Goal: Task Accomplishment & Management: Use online tool/utility

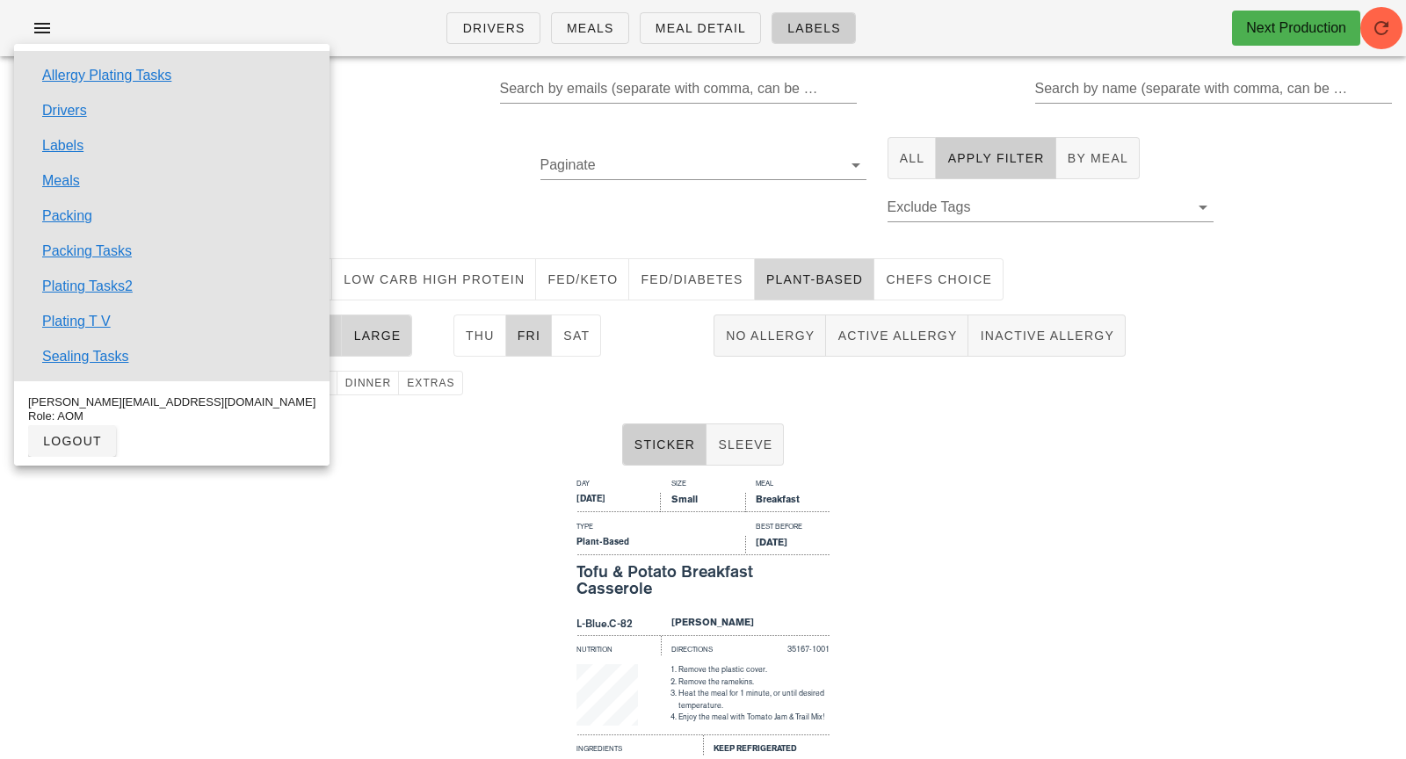
click at [426, 229] on div "29 of 3445 labels" at bounding box center [356, 189] width 347 height 125
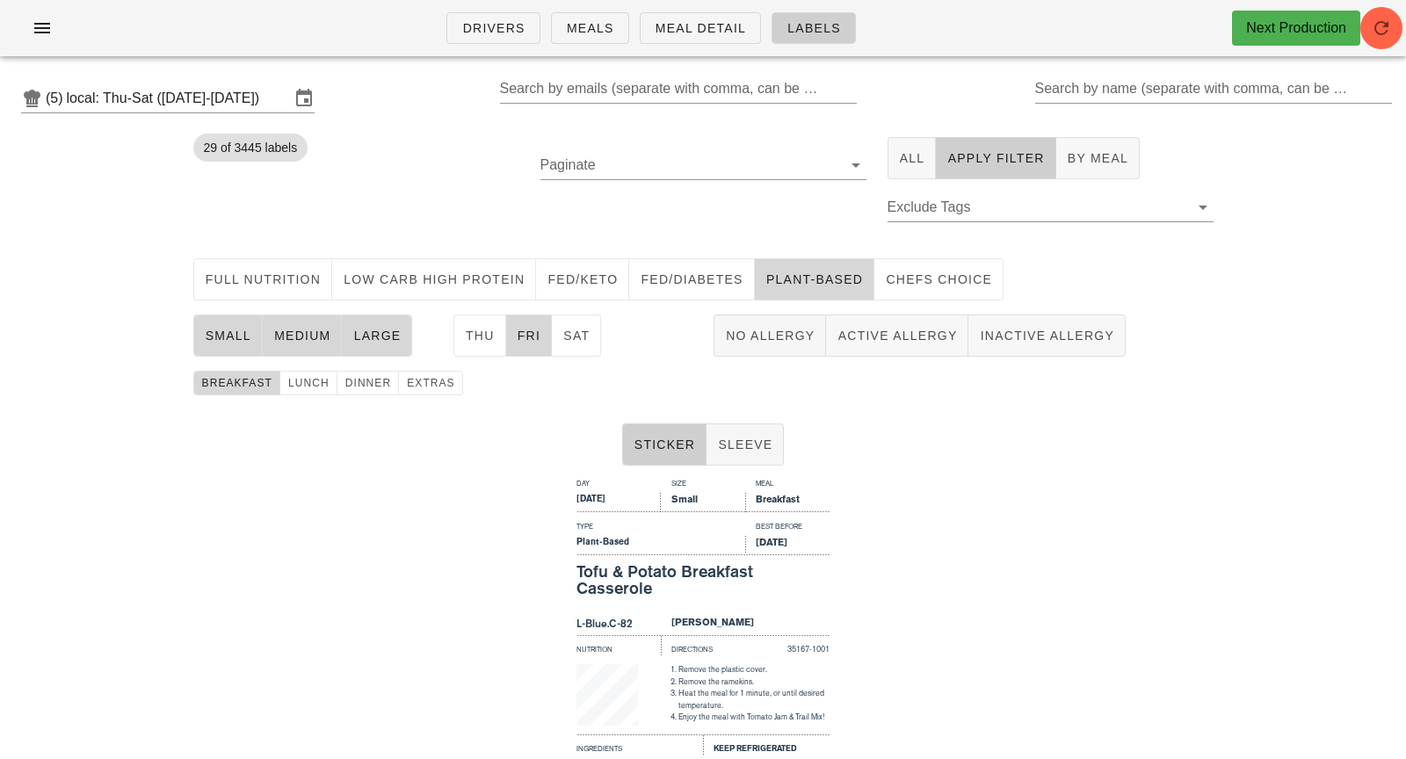
click at [35, 44] on div "Drivers Meals Meal Detail Labels Next Production" at bounding box center [703, 28] width 1406 height 56
click at [46, 32] on icon "button" at bounding box center [42, 28] width 21 height 21
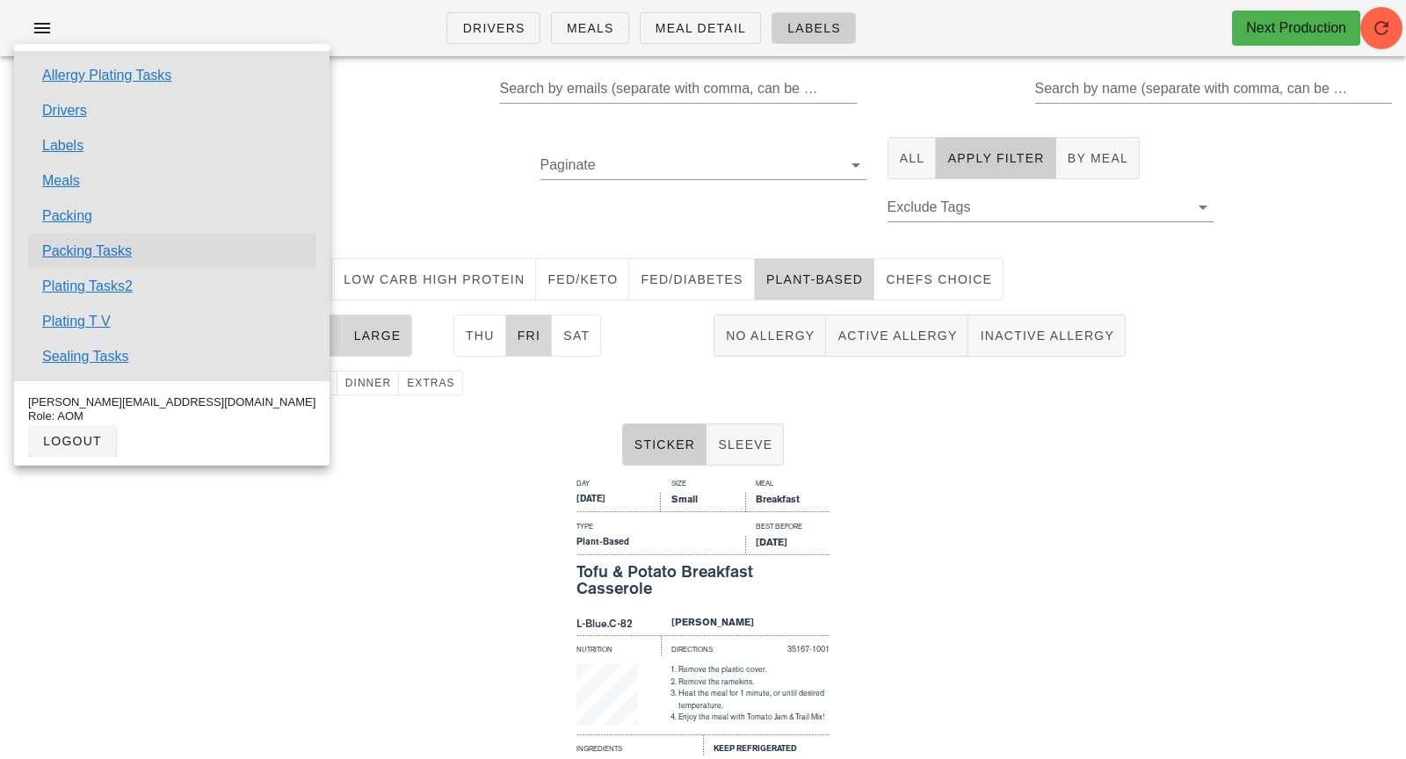
click at [105, 254] on link "Packing Tasks" at bounding box center [87, 251] width 90 height 21
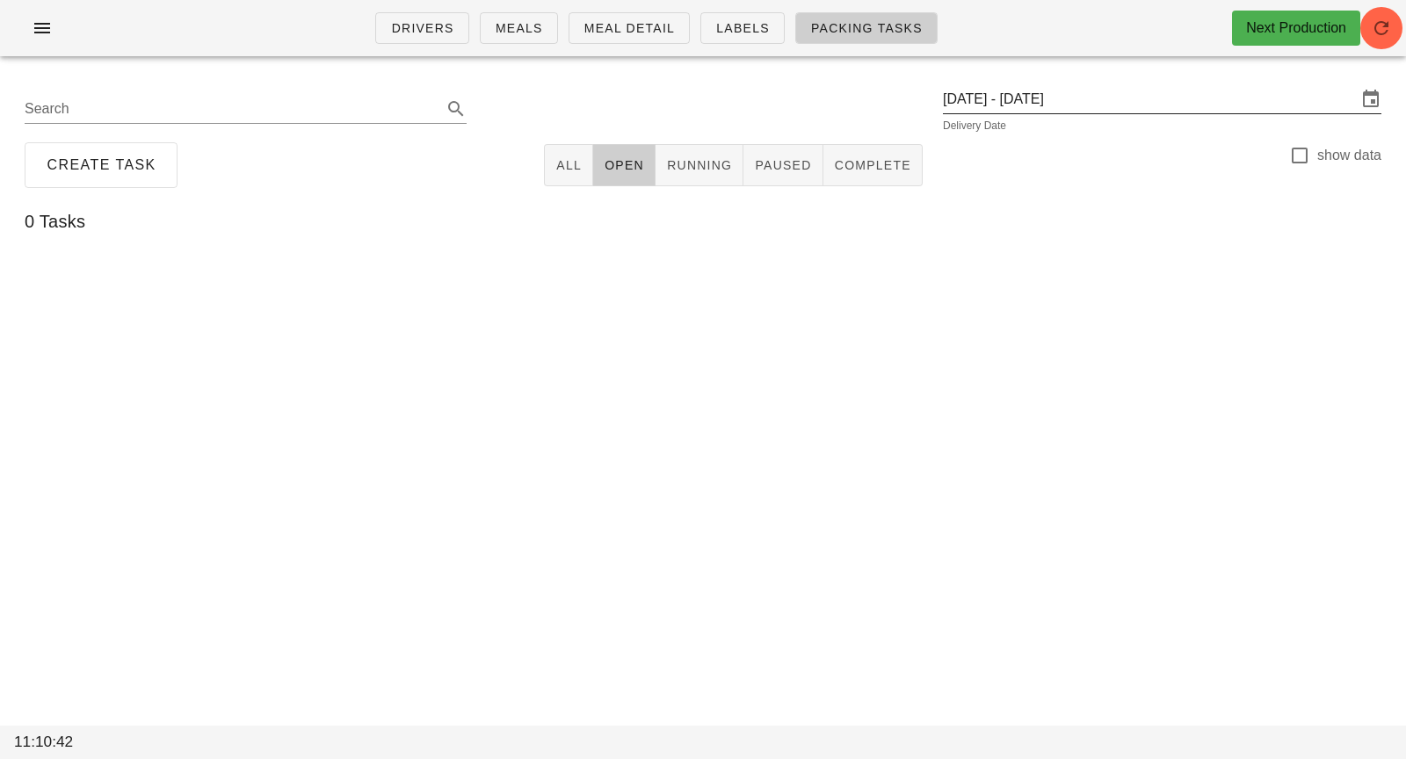
click at [1042, 106] on input "[DATE] - [DATE]" at bounding box center [1150, 99] width 414 height 28
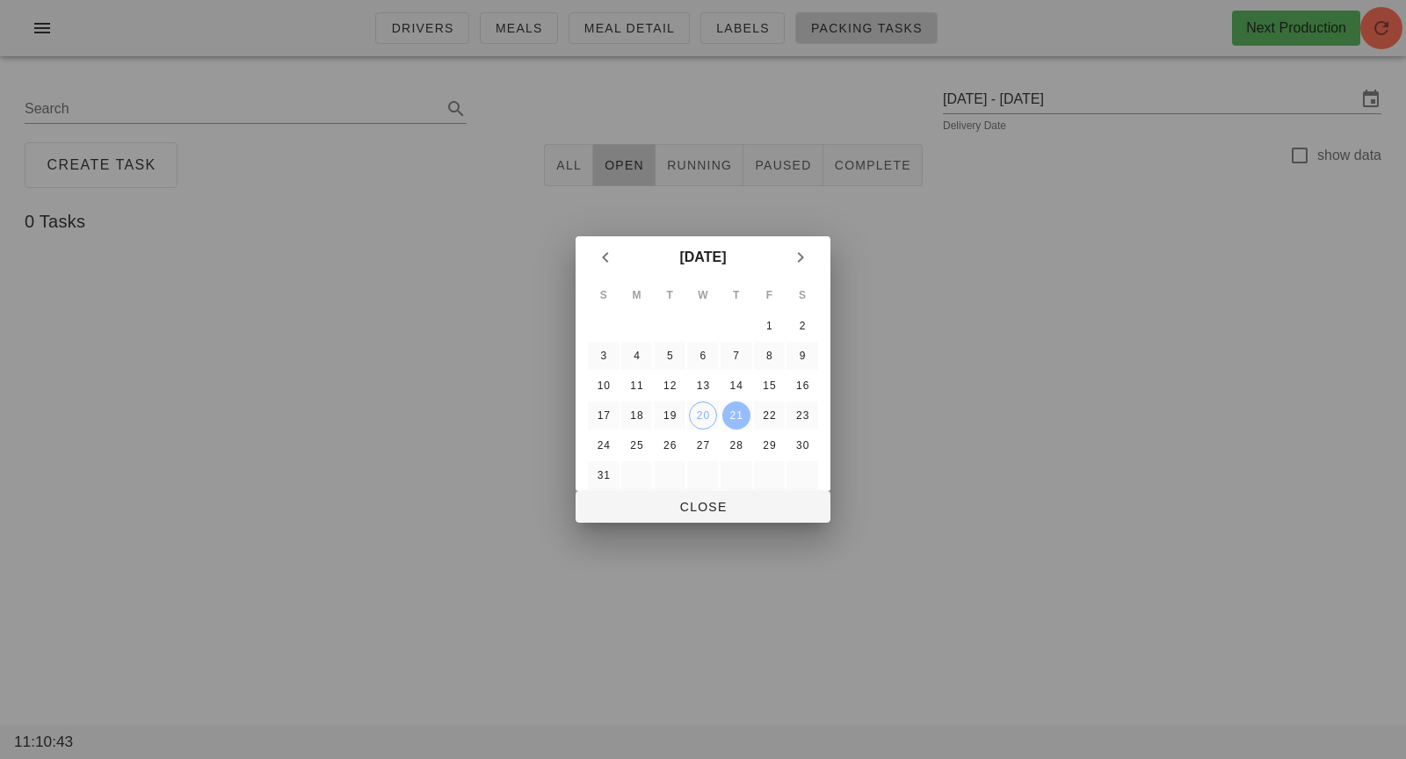
click at [738, 416] on div "21" at bounding box center [737, 416] width 28 height 12
click at [701, 416] on div "20" at bounding box center [703, 416] width 26 height 12
click at [707, 503] on span "Close" at bounding box center [703, 507] width 227 height 14
type input "[DATE]"
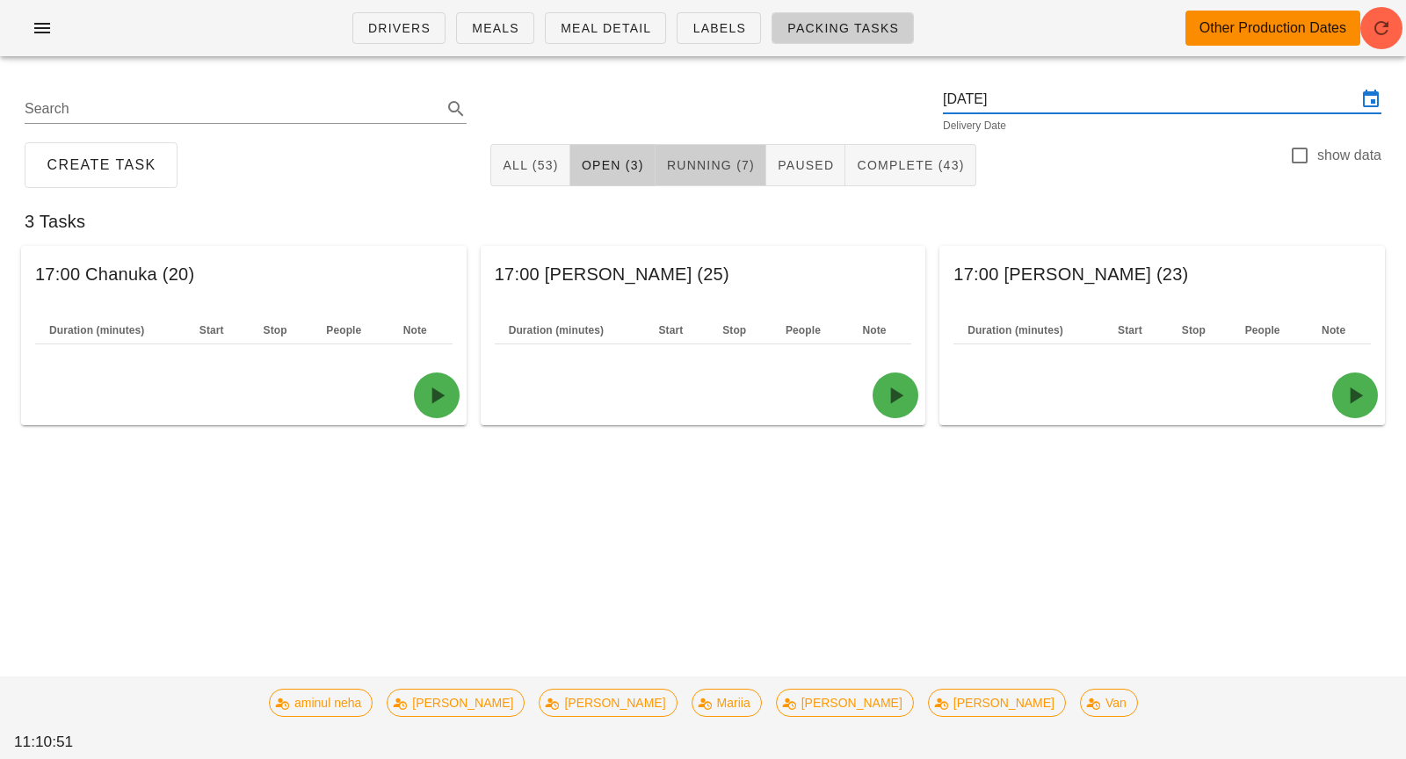
click at [688, 172] on span "Running (7)" at bounding box center [710, 165] width 89 height 14
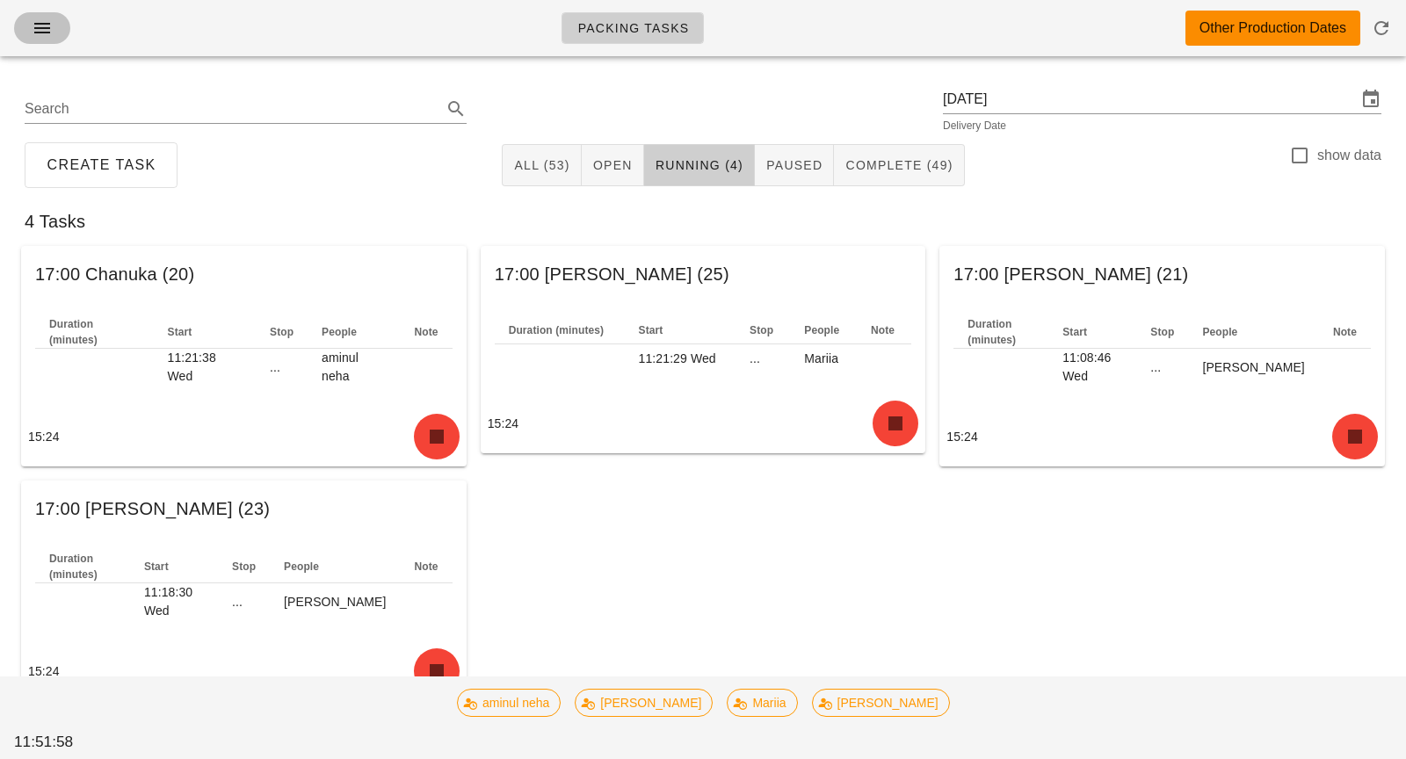
click at [28, 23] on span "button" at bounding box center [42, 28] width 28 height 21
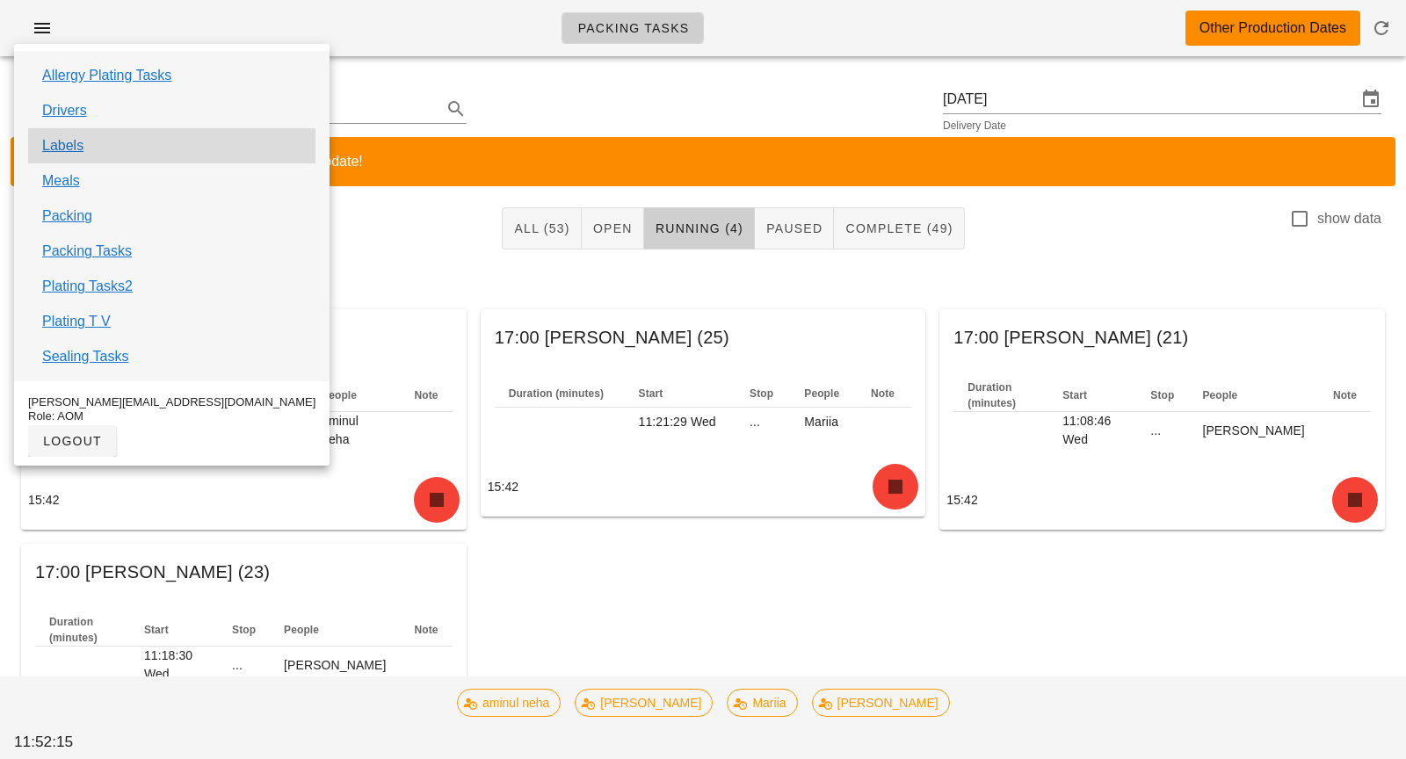
click at [118, 147] on div "Labels" at bounding box center [171, 145] width 287 height 35
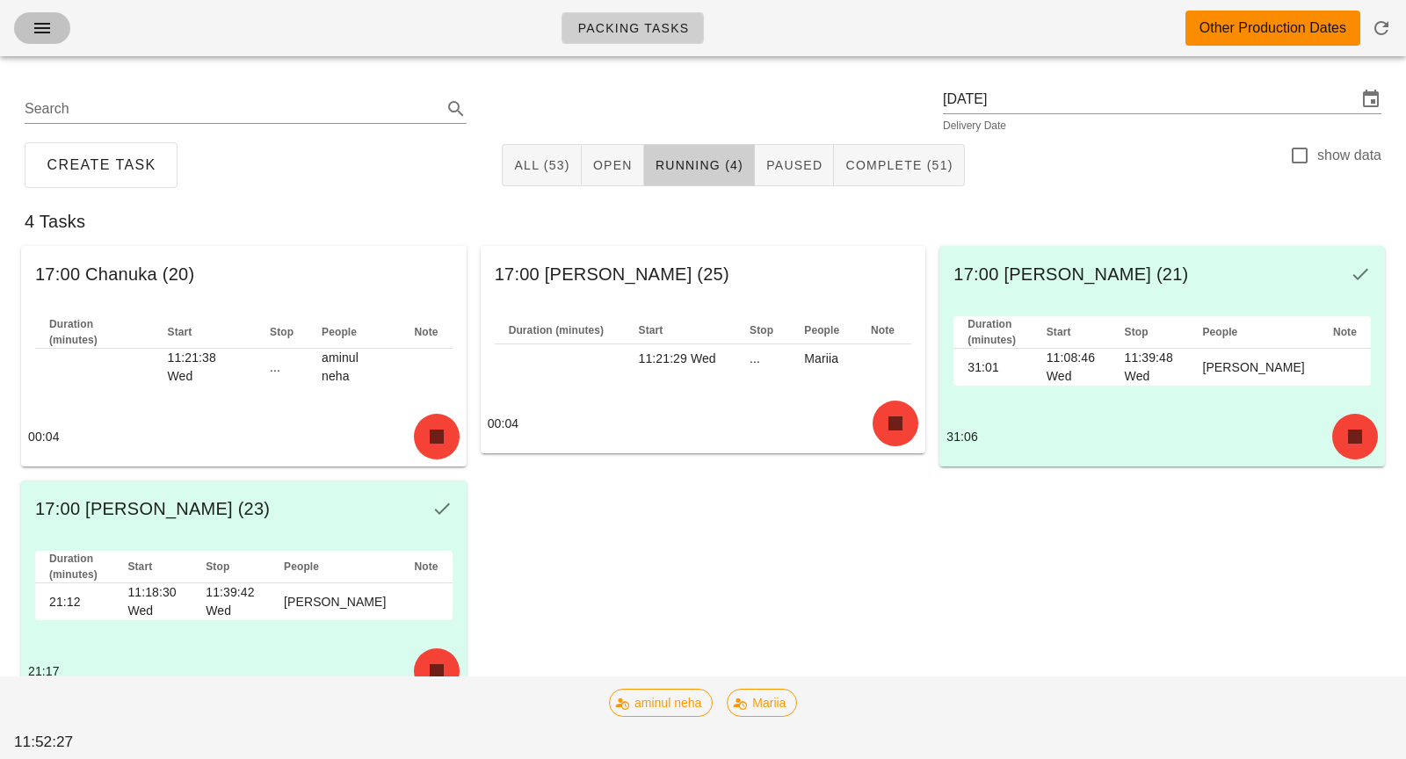
click at [49, 30] on icon "button" at bounding box center [42, 28] width 21 height 21
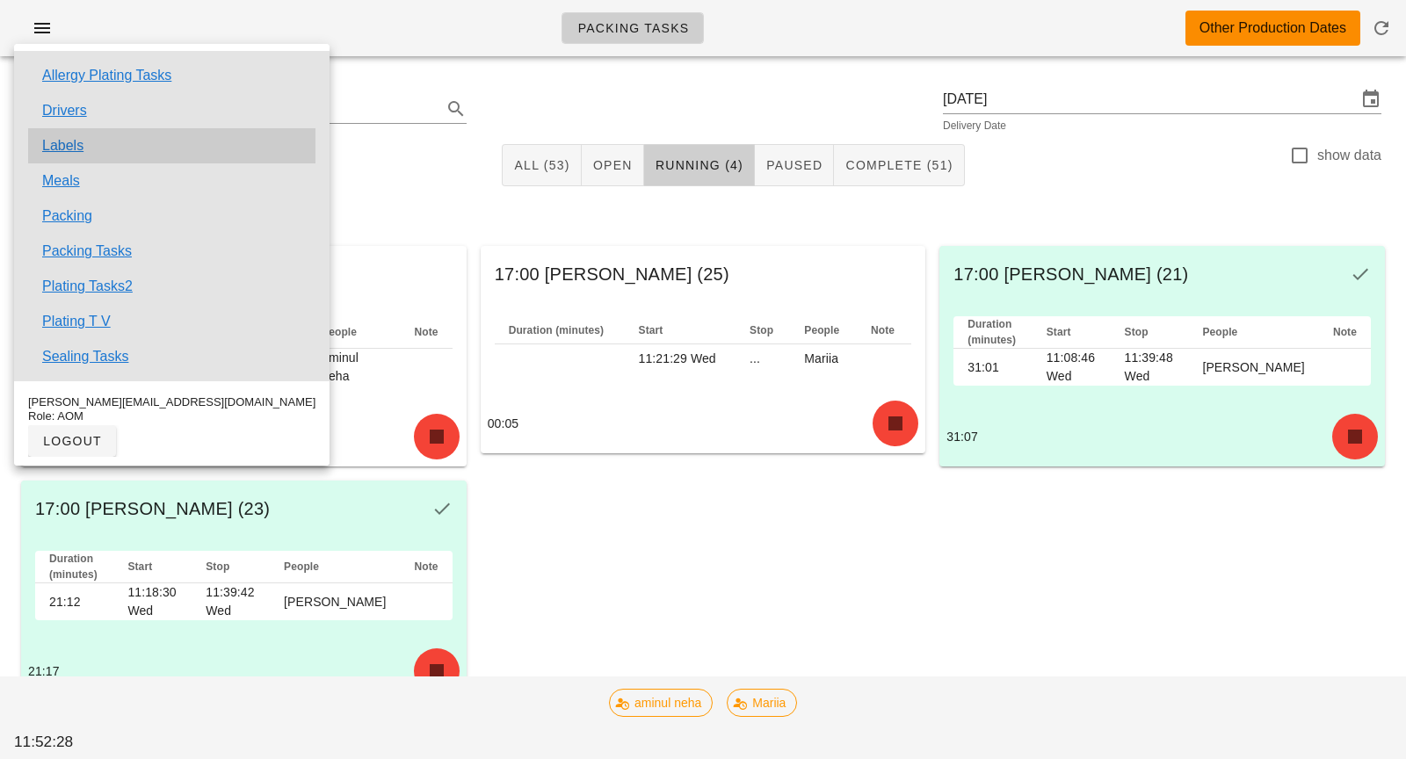
click at [85, 156] on div "Labels" at bounding box center [171, 145] width 287 height 35
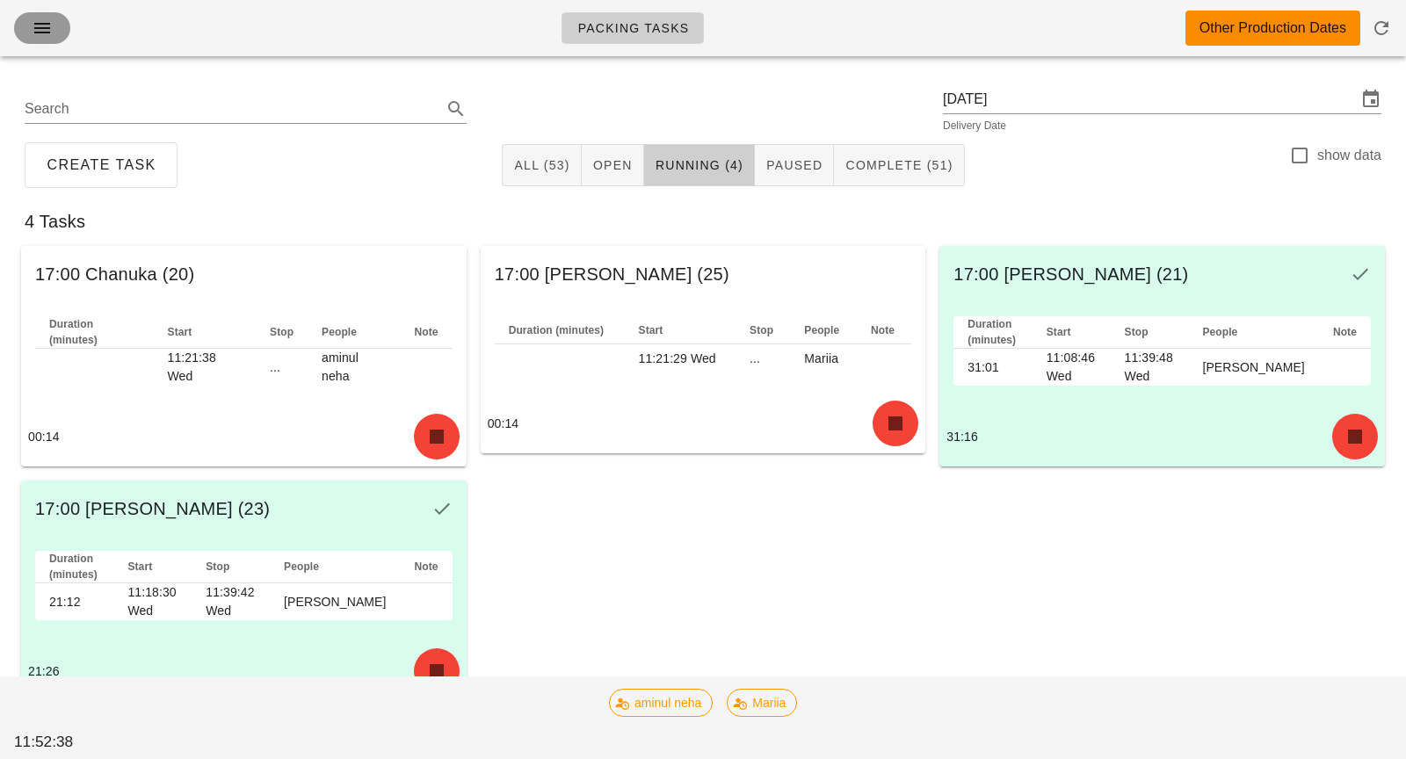
click at [43, 28] on icon "button" at bounding box center [42, 28] width 21 height 21
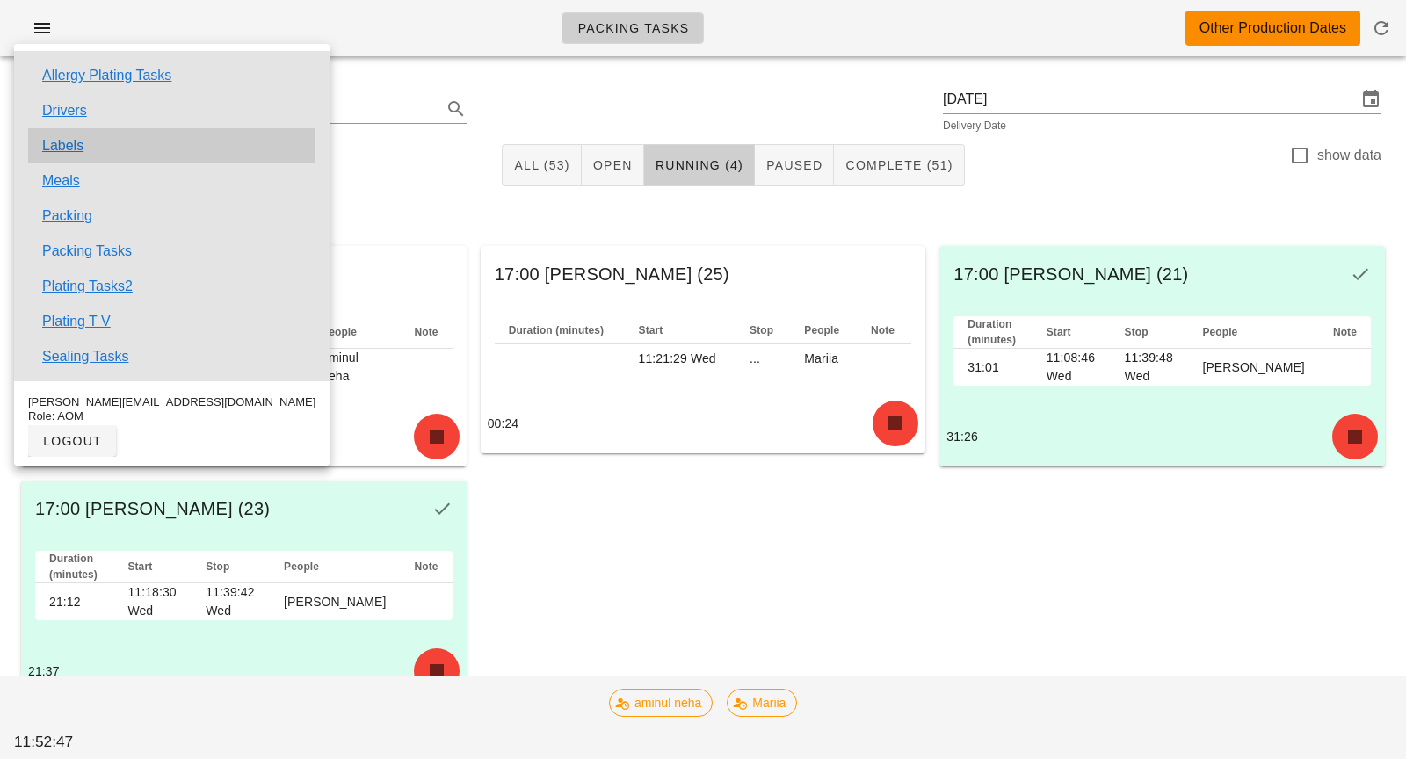
click at [87, 147] on div "Labels" at bounding box center [171, 145] width 287 height 35
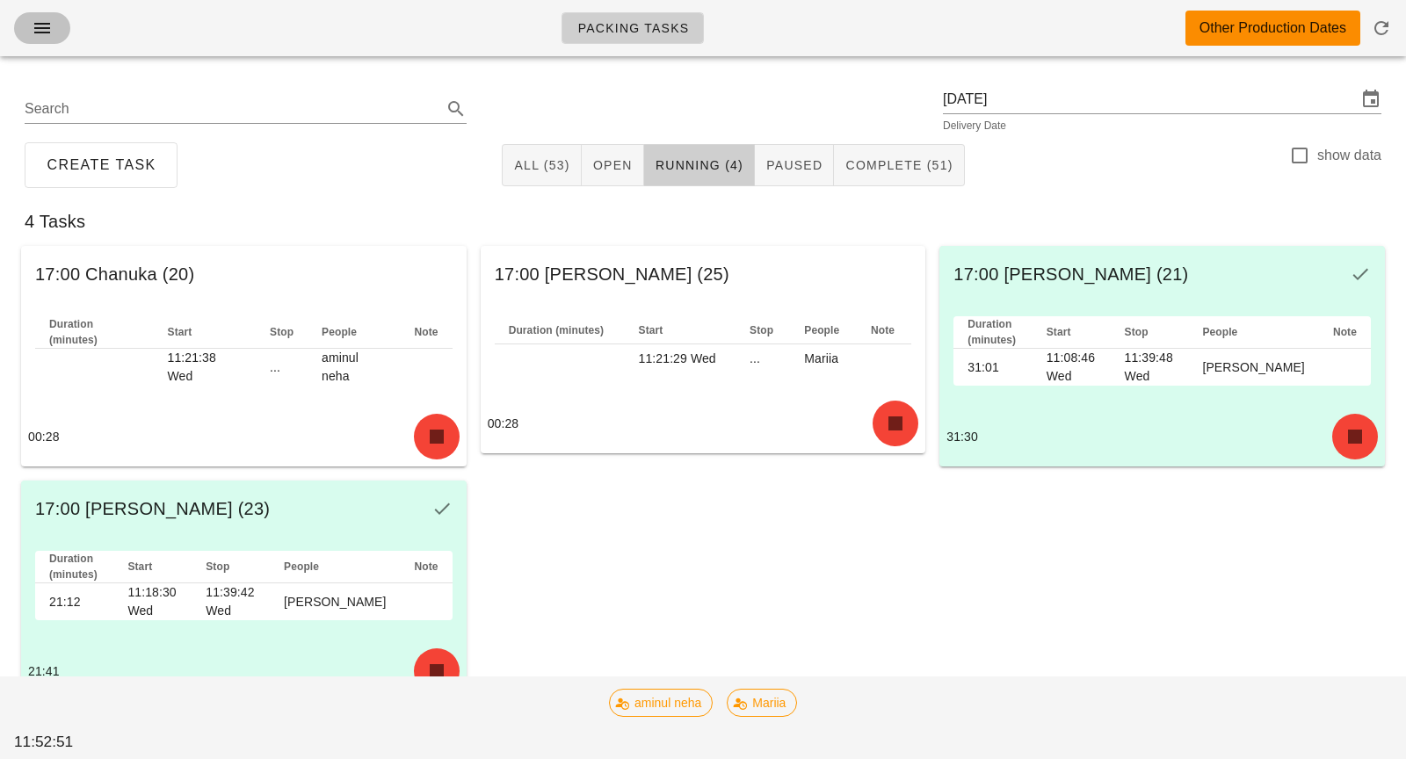
click at [43, 24] on icon "button" at bounding box center [42, 28] width 21 height 21
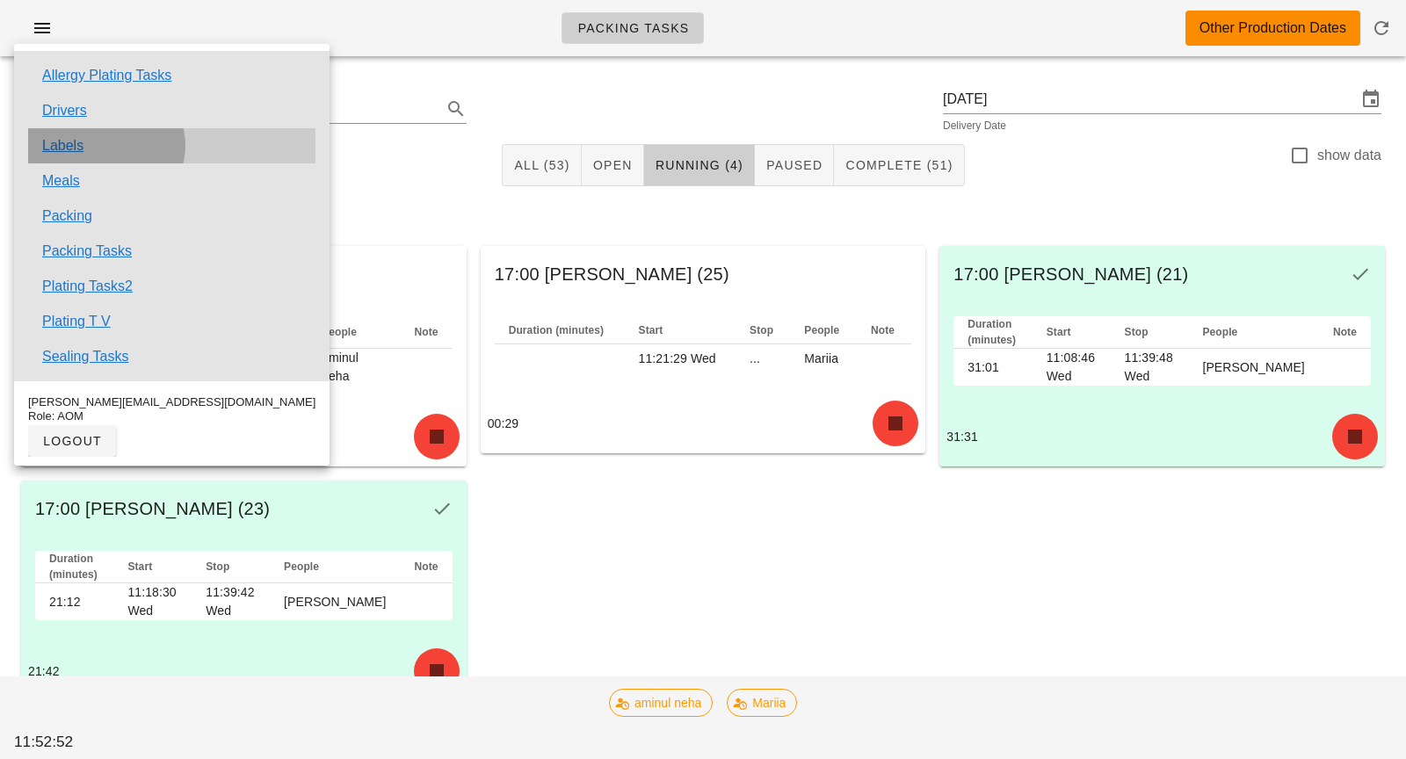
click at [72, 157] on div "Labels" at bounding box center [171, 145] width 287 height 35
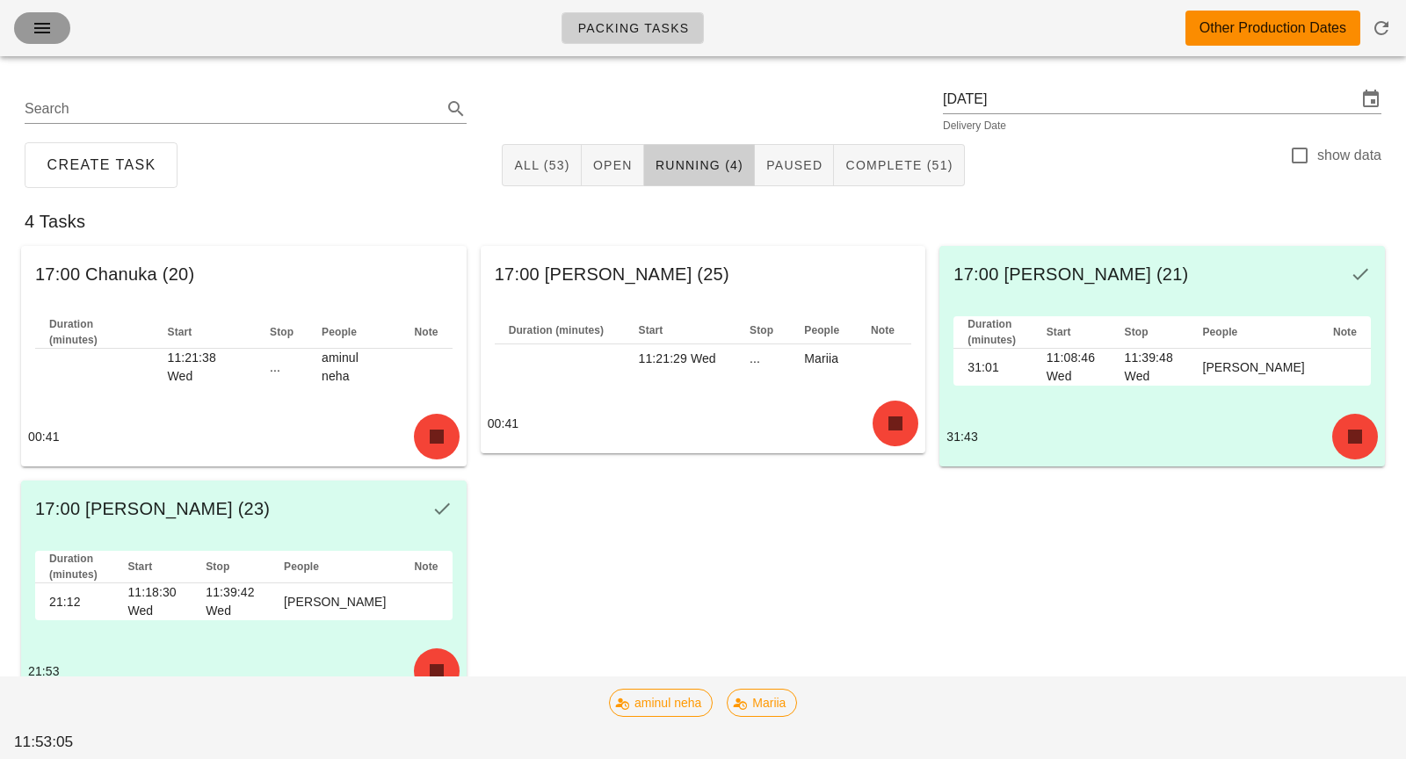
click at [40, 26] on icon "button" at bounding box center [42, 28] width 21 height 21
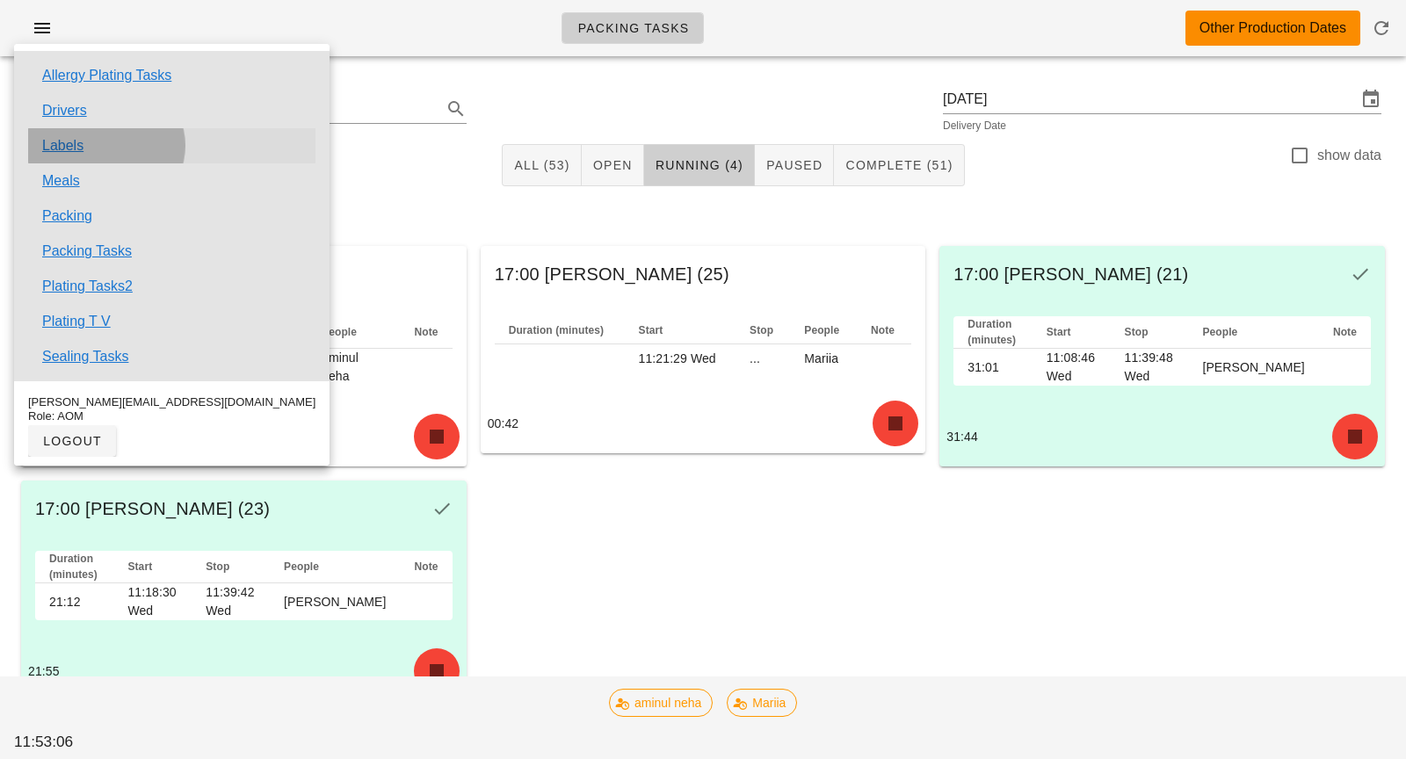
click at [76, 150] on link "Labels" at bounding box center [62, 145] width 41 height 21
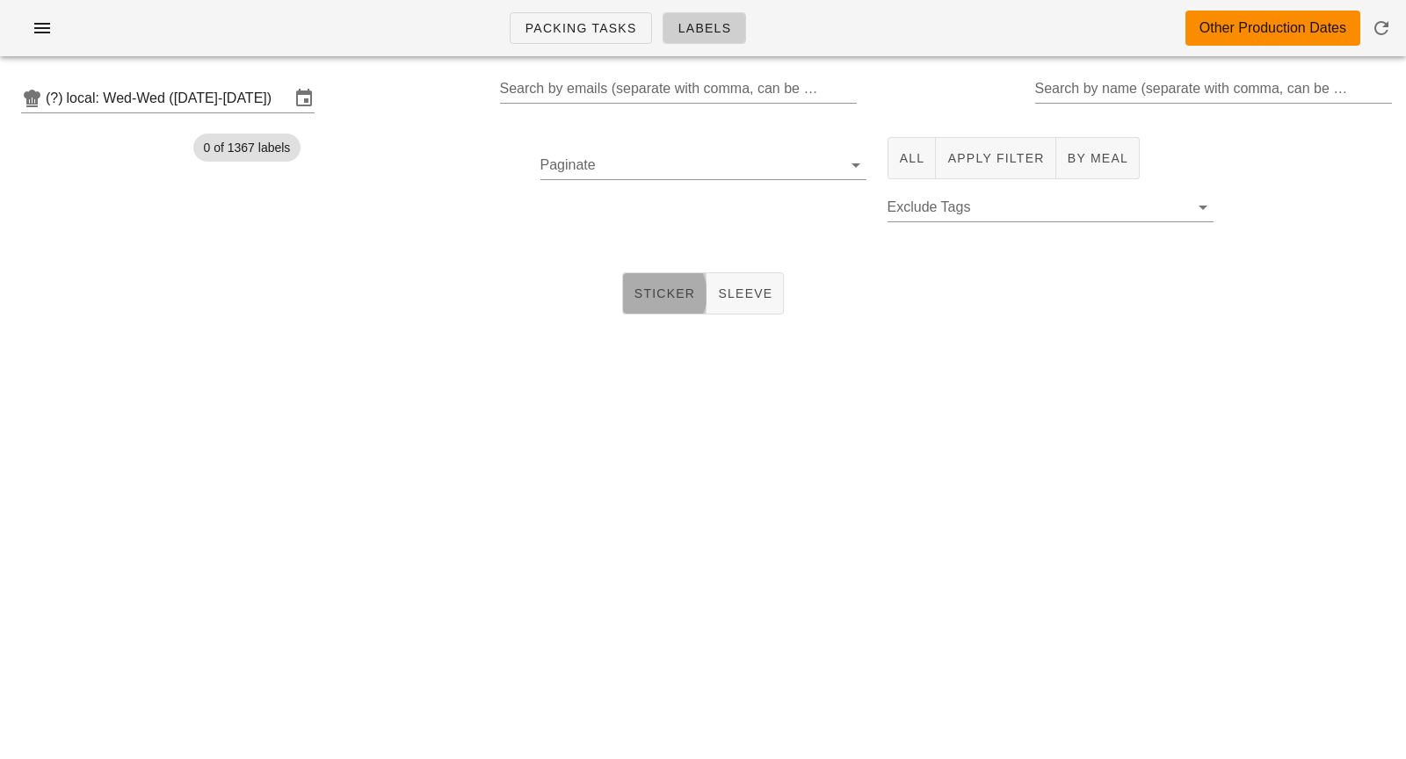
click at [679, 305] on button "Sticker" at bounding box center [664, 293] width 85 height 42
click at [906, 162] on span "All" at bounding box center [912, 158] width 26 height 14
click at [1004, 161] on span "Apply Filter" at bounding box center [996, 158] width 98 height 14
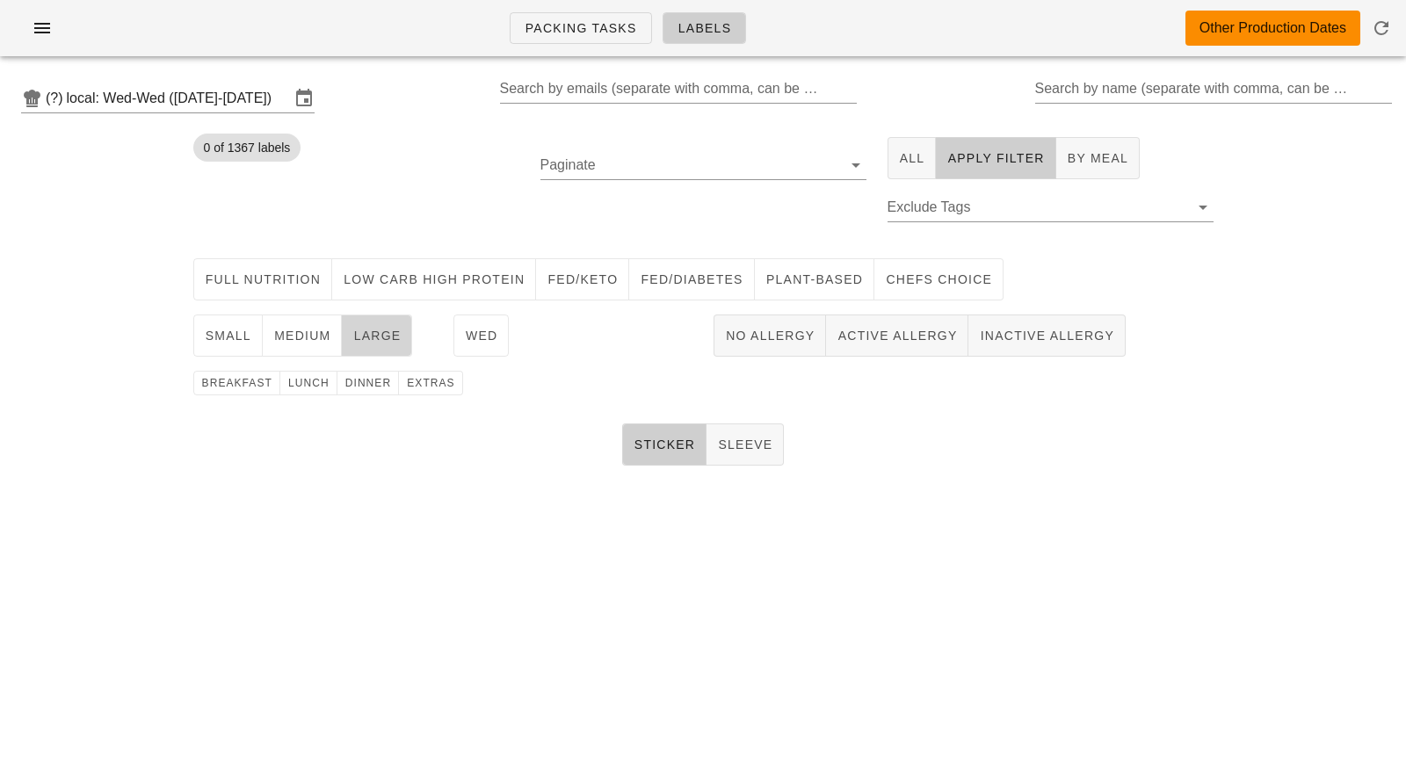
click at [361, 338] on span "large" at bounding box center [376, 336] width 48 height 14
click at [360, 378] on span "dinner" at bounding box center [368, 383] width 47 height 12
click at [190, 87] on input "local: Wed-Wed (Aug 20-Aug 20)" at bounding box center [178, 98] width 223 height 28
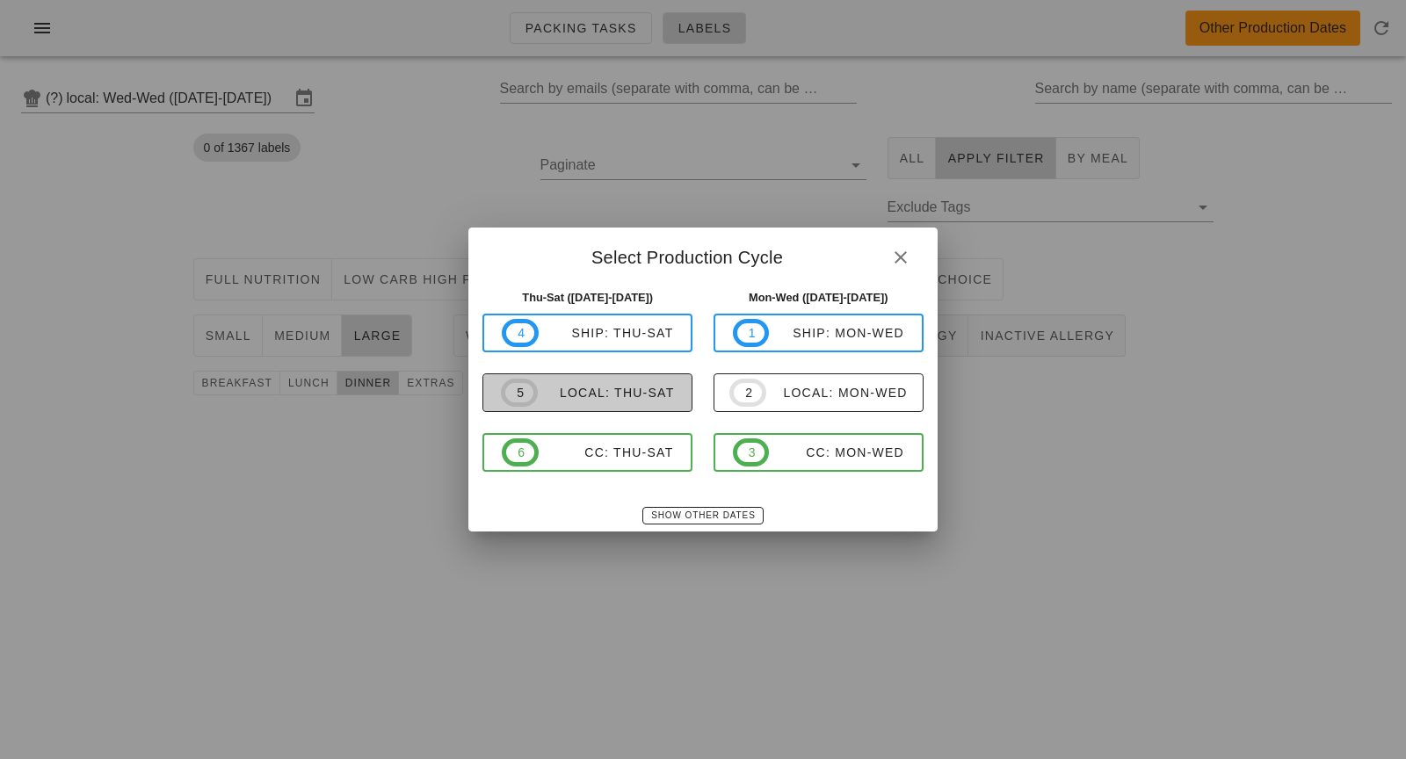
click at [620, 396] on div "local: Thu-Sat" at bounding box center [606, 393] width 137 height 14
type input "local: Thu-Sat ([DATE]-[DATE])"
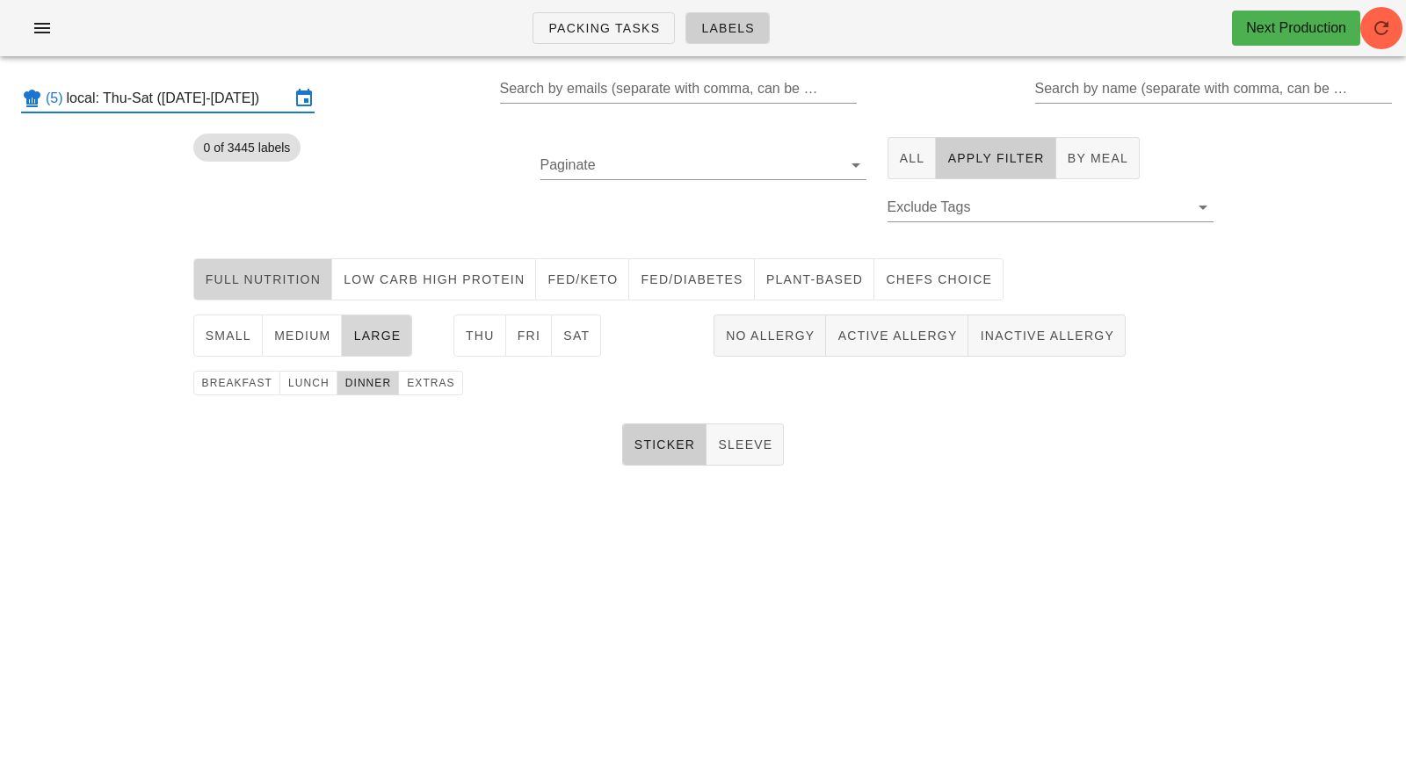
click at [265, 275] on span "Full Nutrition" at bounding box center [263, 279] width 117 height 14
click at [582, 339] on span "Sat" at bounding box center [576, 336] width 27 height 14
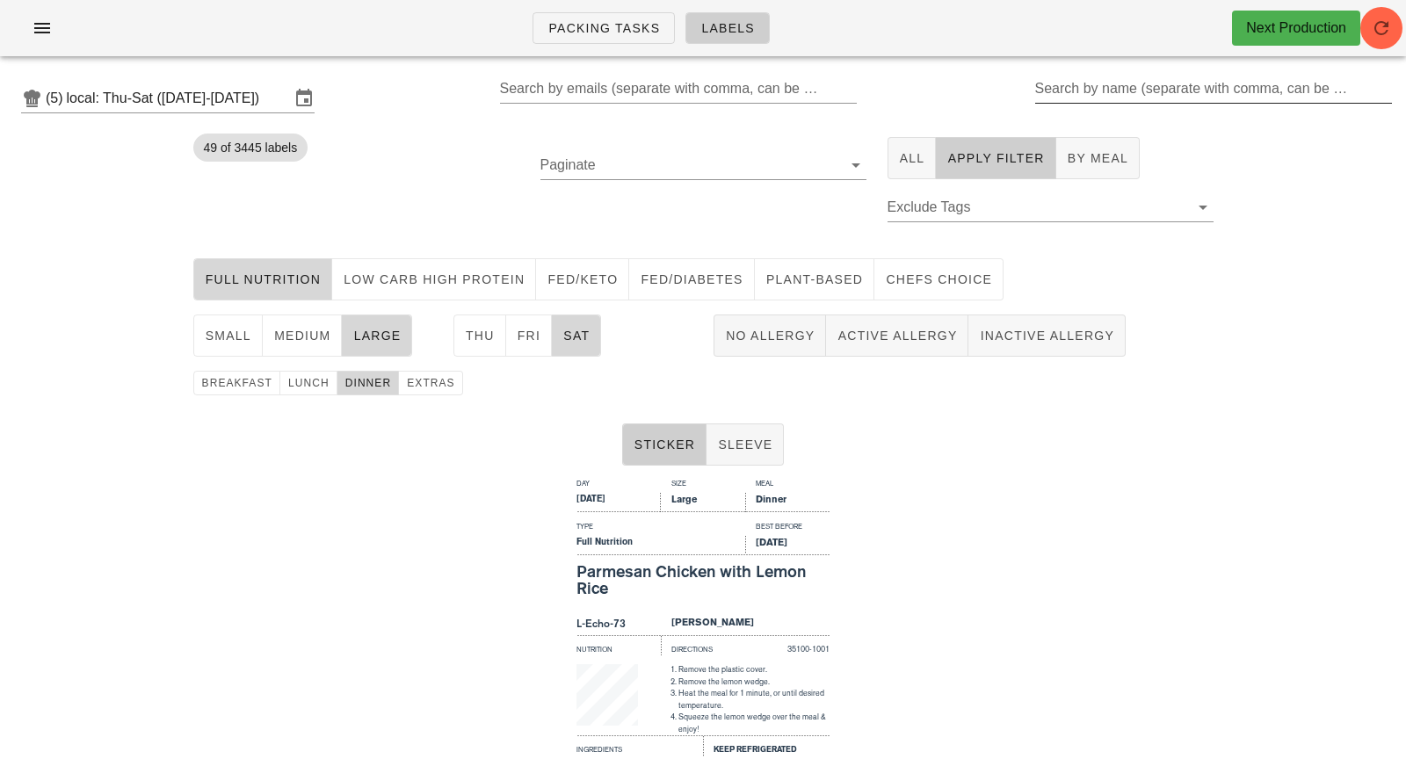
click at [1117, 94] on div "Search by name (separate with comma, can be partial)" at bounding box center [1212, 89] width 354 height 28
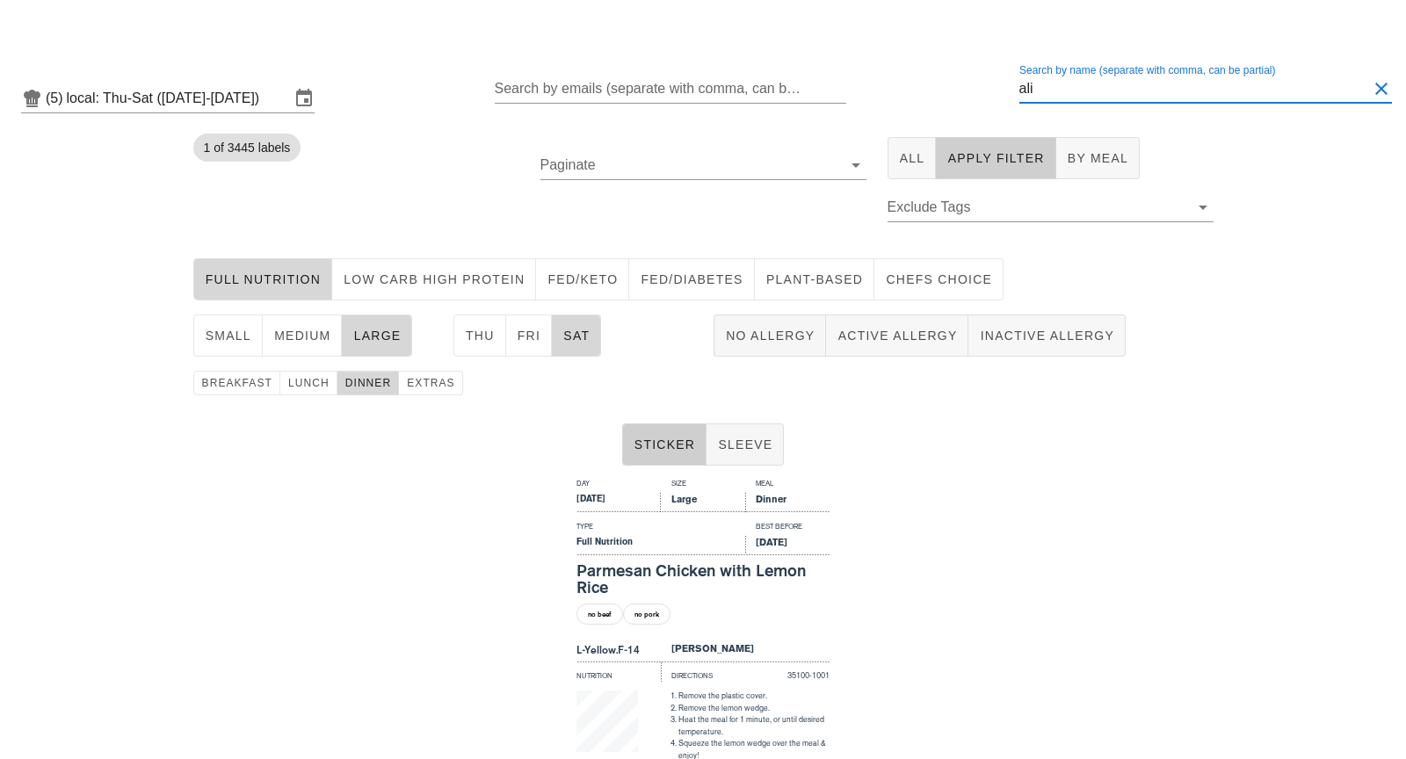
type input "ali"
